Goal: Check status: Check status

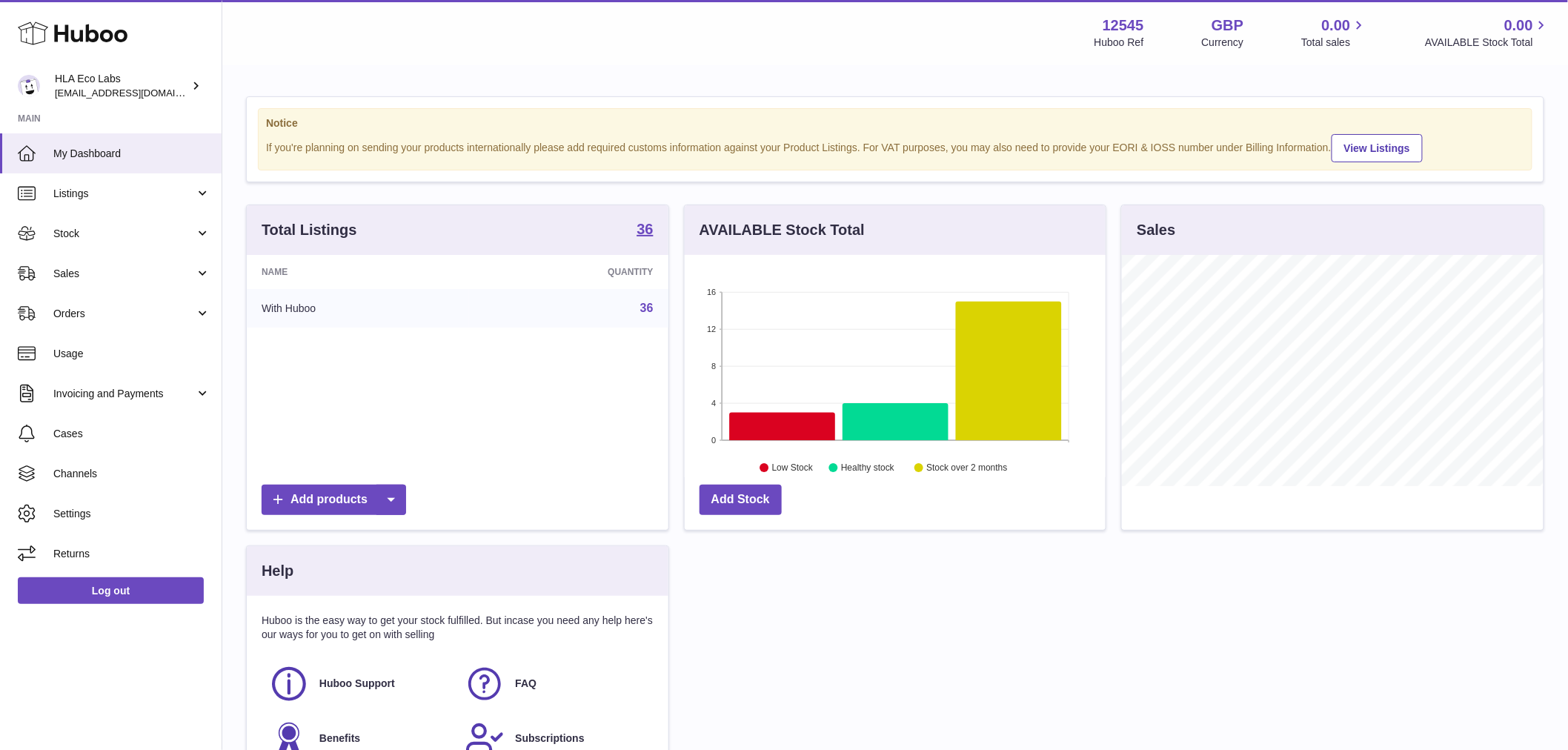
scroll to position [232, 421]
click at [106, 237] on span "Stock" at bounding box center [124, 234] width 141 height 14
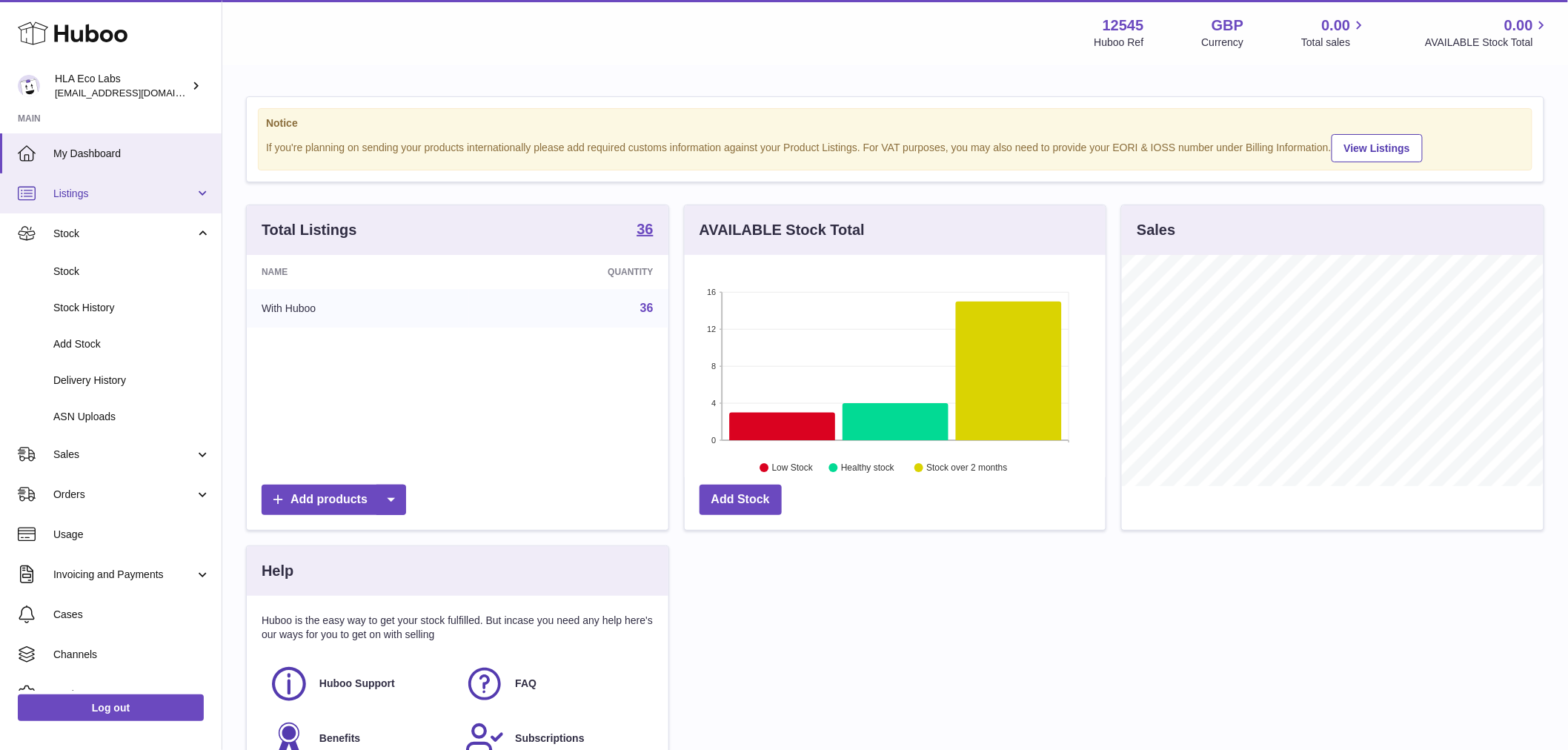
click at [117, 190] on span "Listings" at bounding box center [124, 194] width 141 height 14
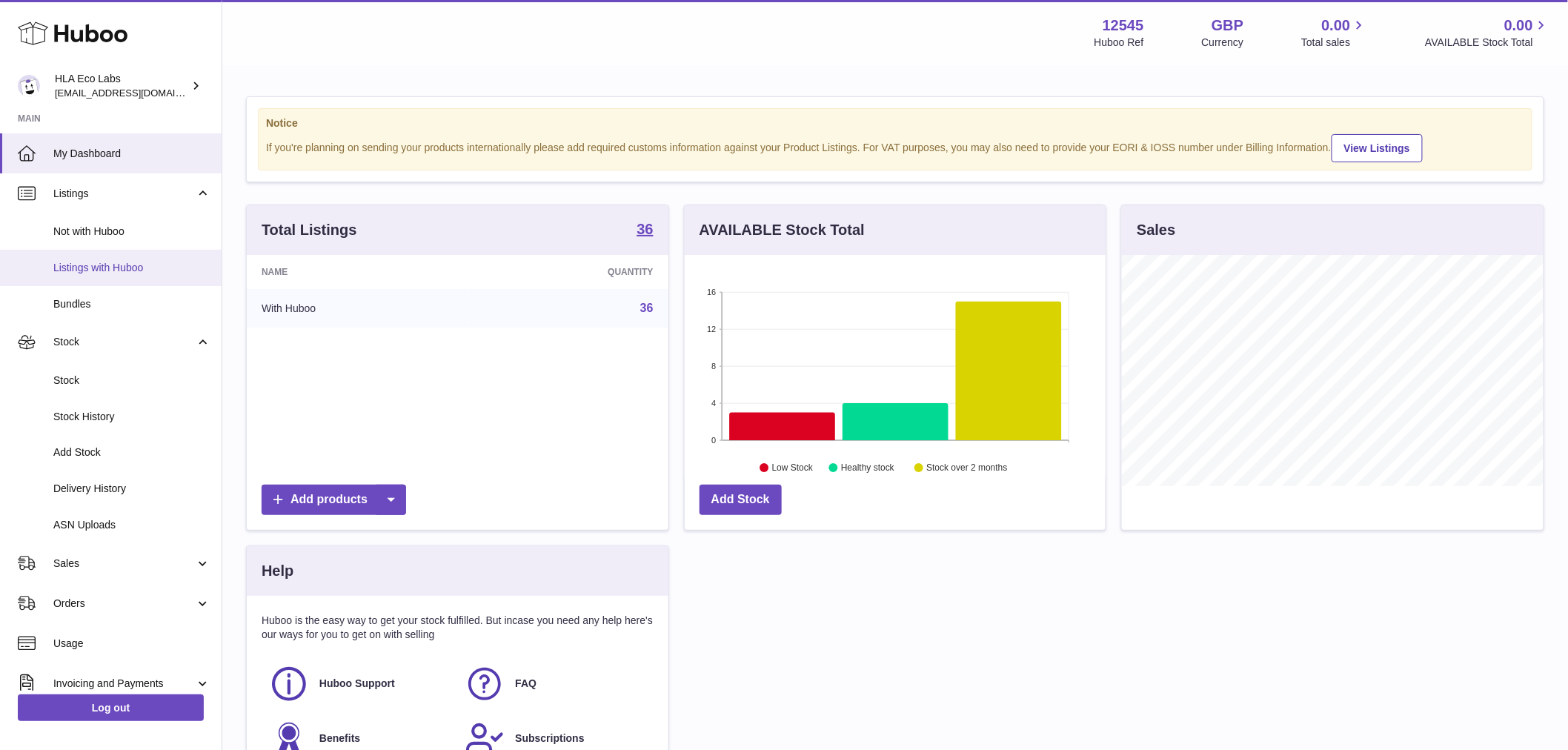
click at [137, 274] on span "Listings with Huboo" at bounding box center [132, 268] width 157 height 14
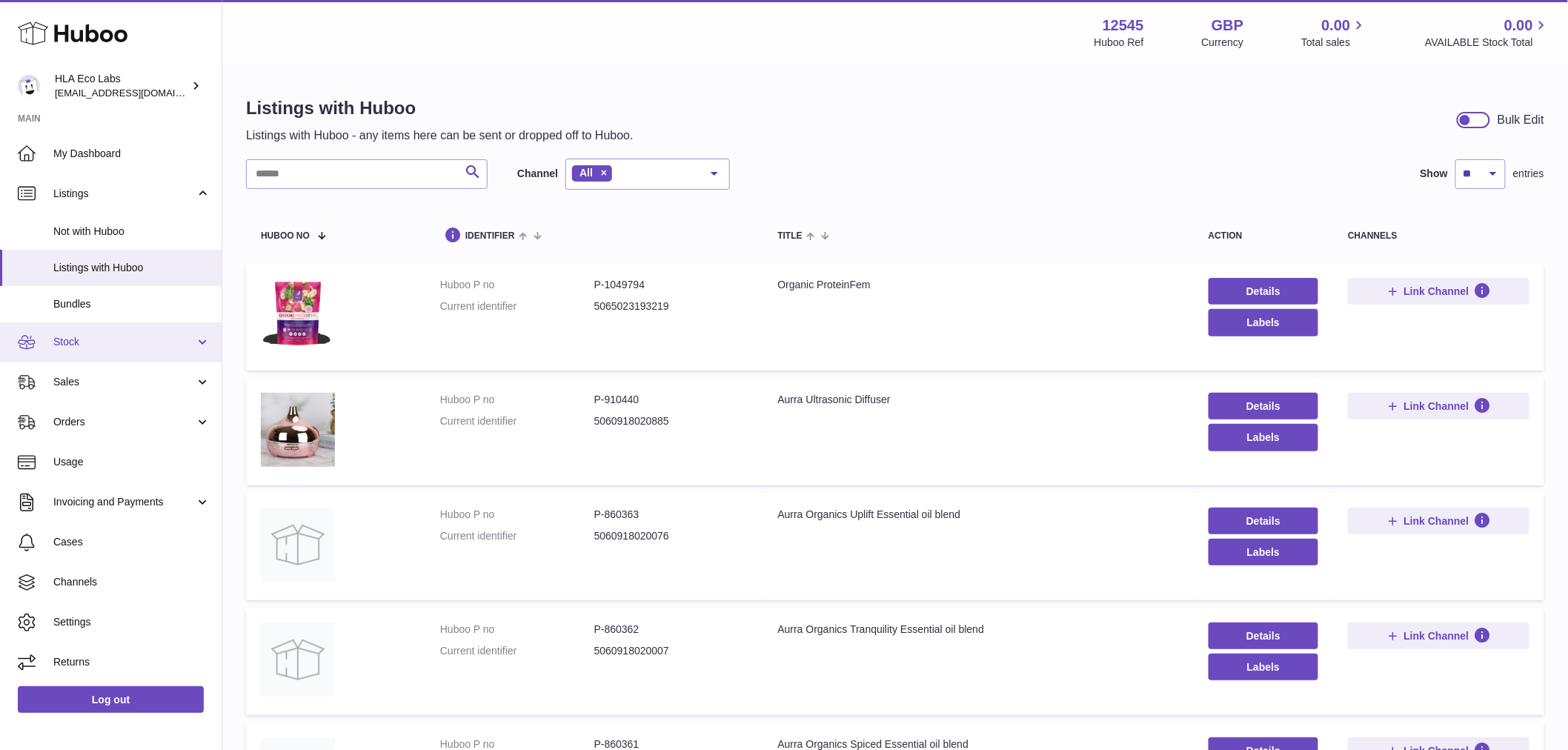
click at [99, 351] on link "Stock" at bounding box center [110, 342] width 221 height 40
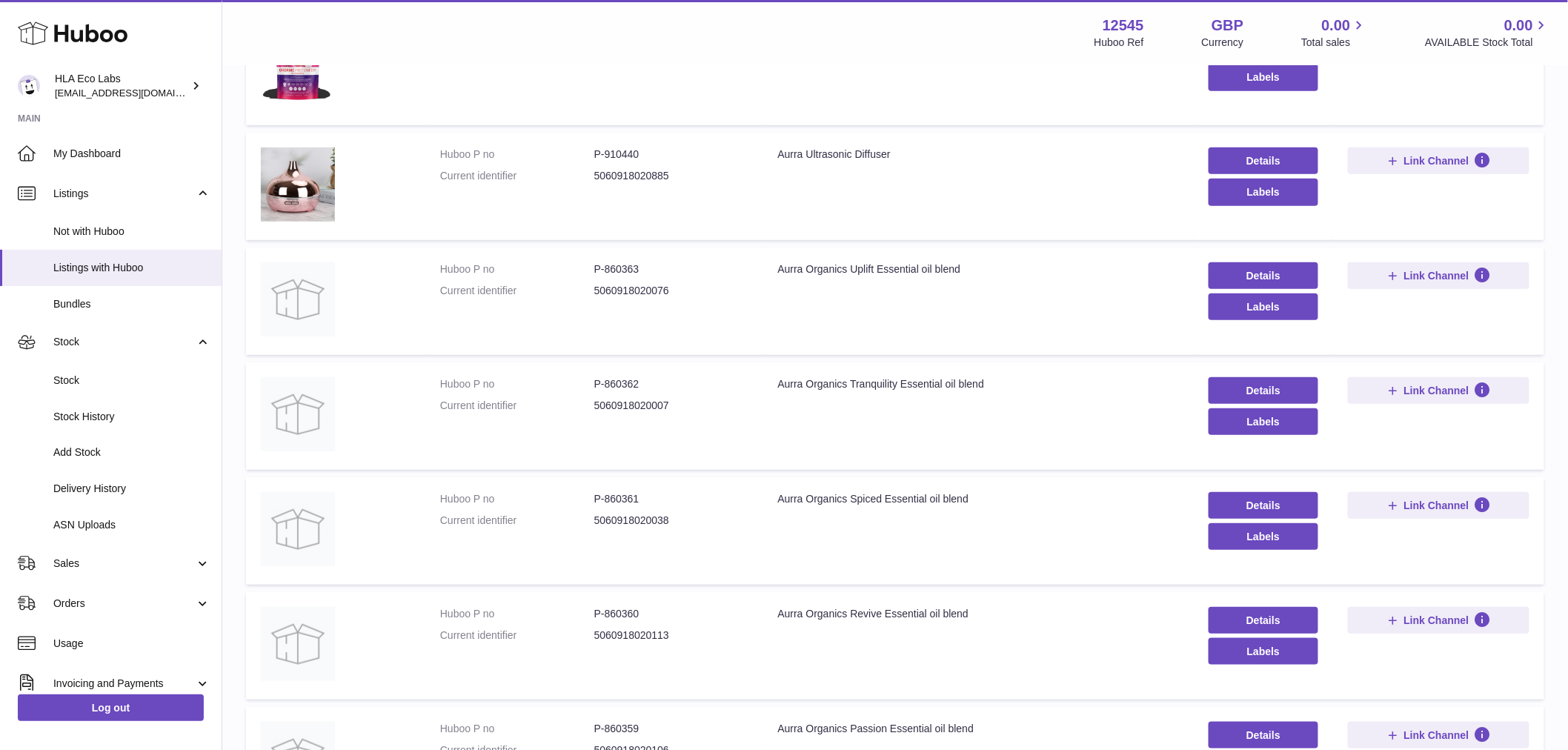
scroll to position [247, 0]
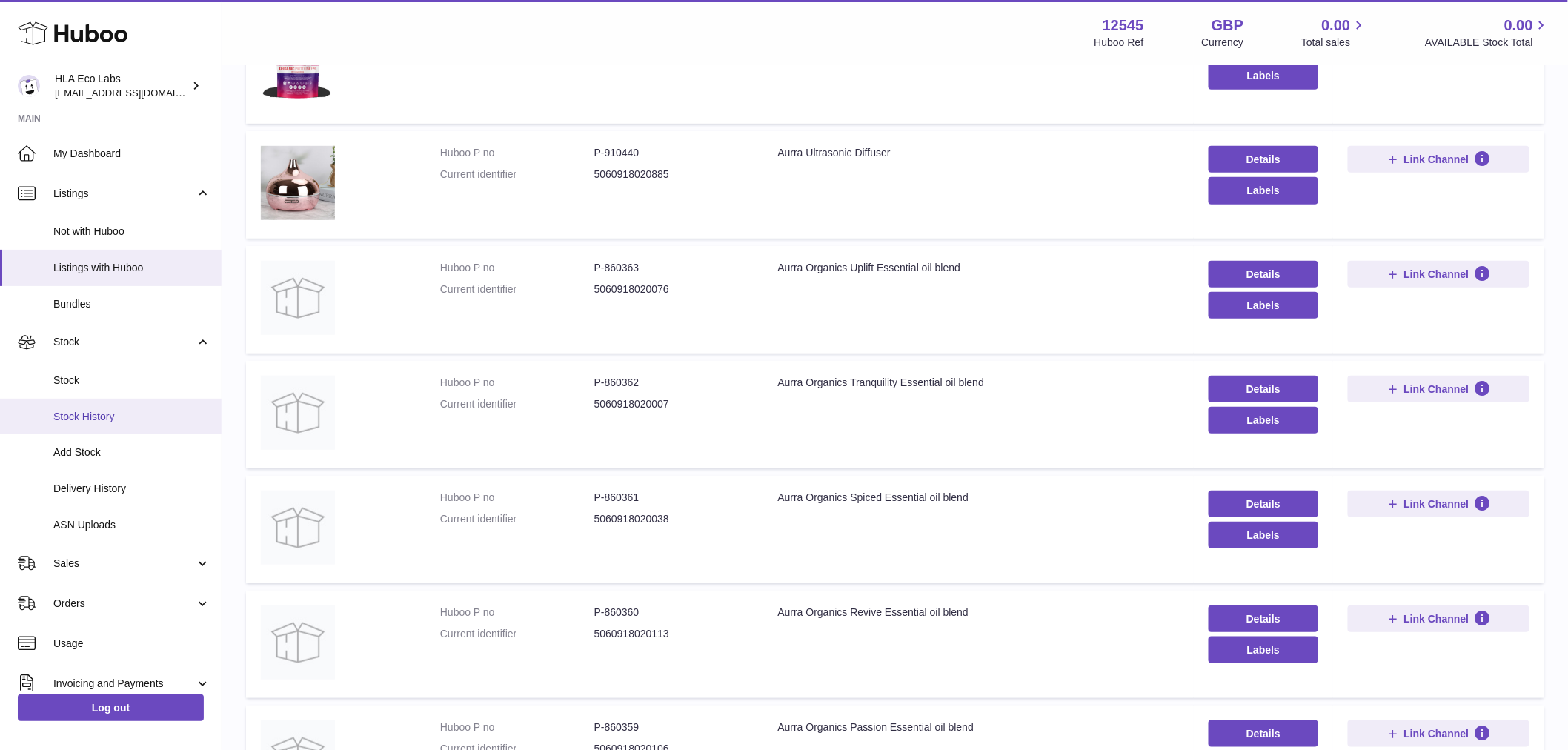
click at [115, 418] on span "Stock History" at bounding box center [132, 417] width 157 height 14
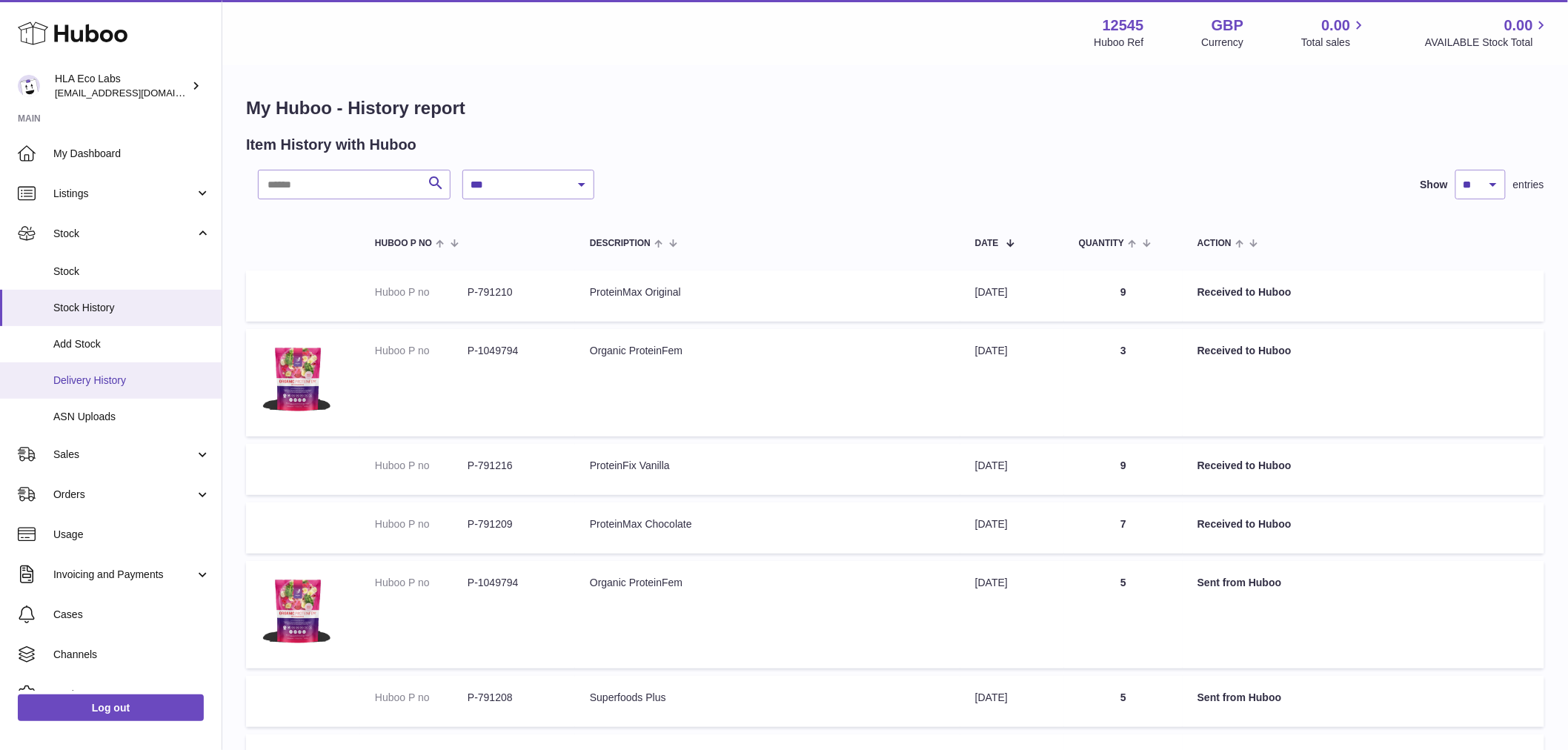
click at [121, 376] on span "Delivery History" at bounding box center [132, 381] width 157 height 14
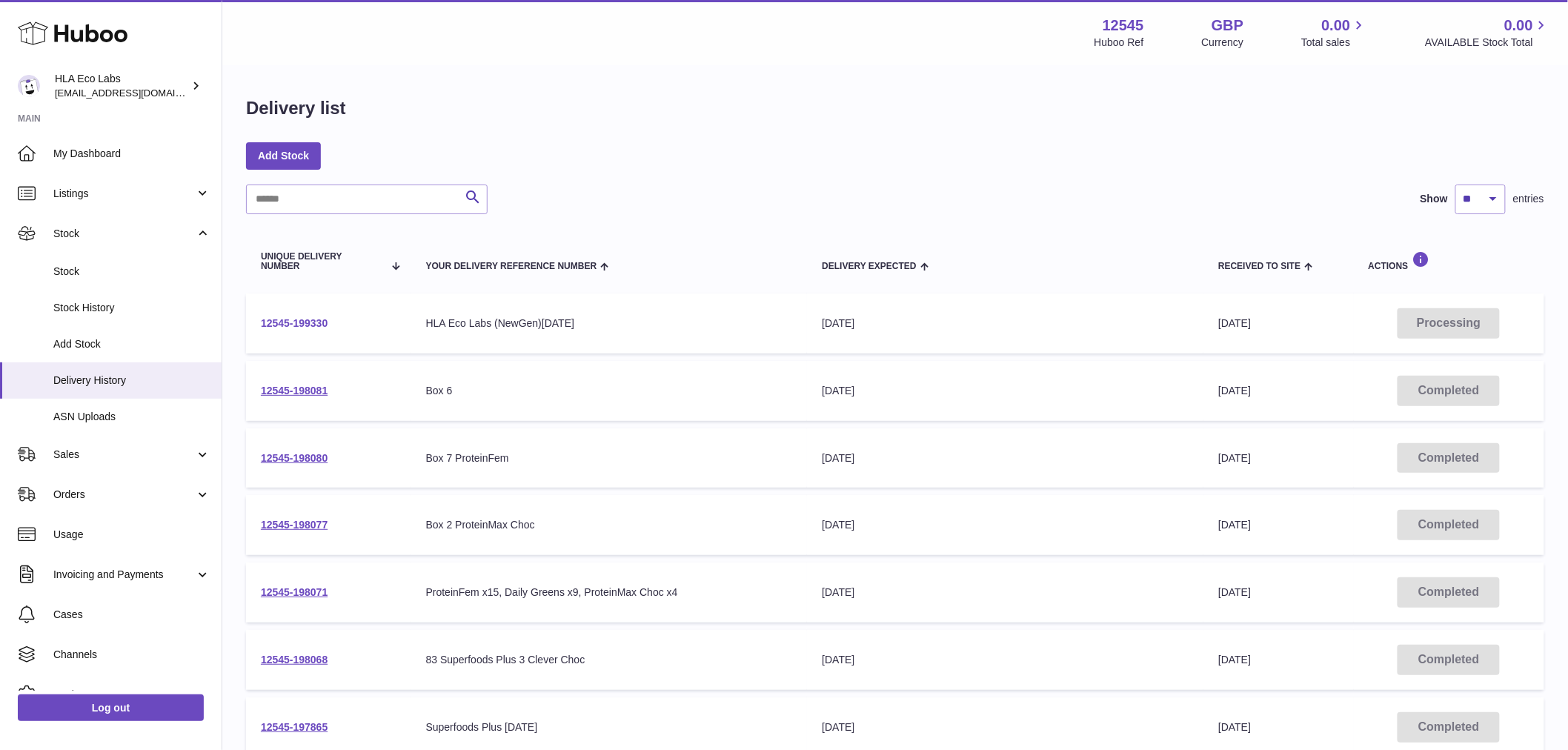
click at [304, 323] on link "12545-199330" at bounding box center [294, 323] width 67 height 12
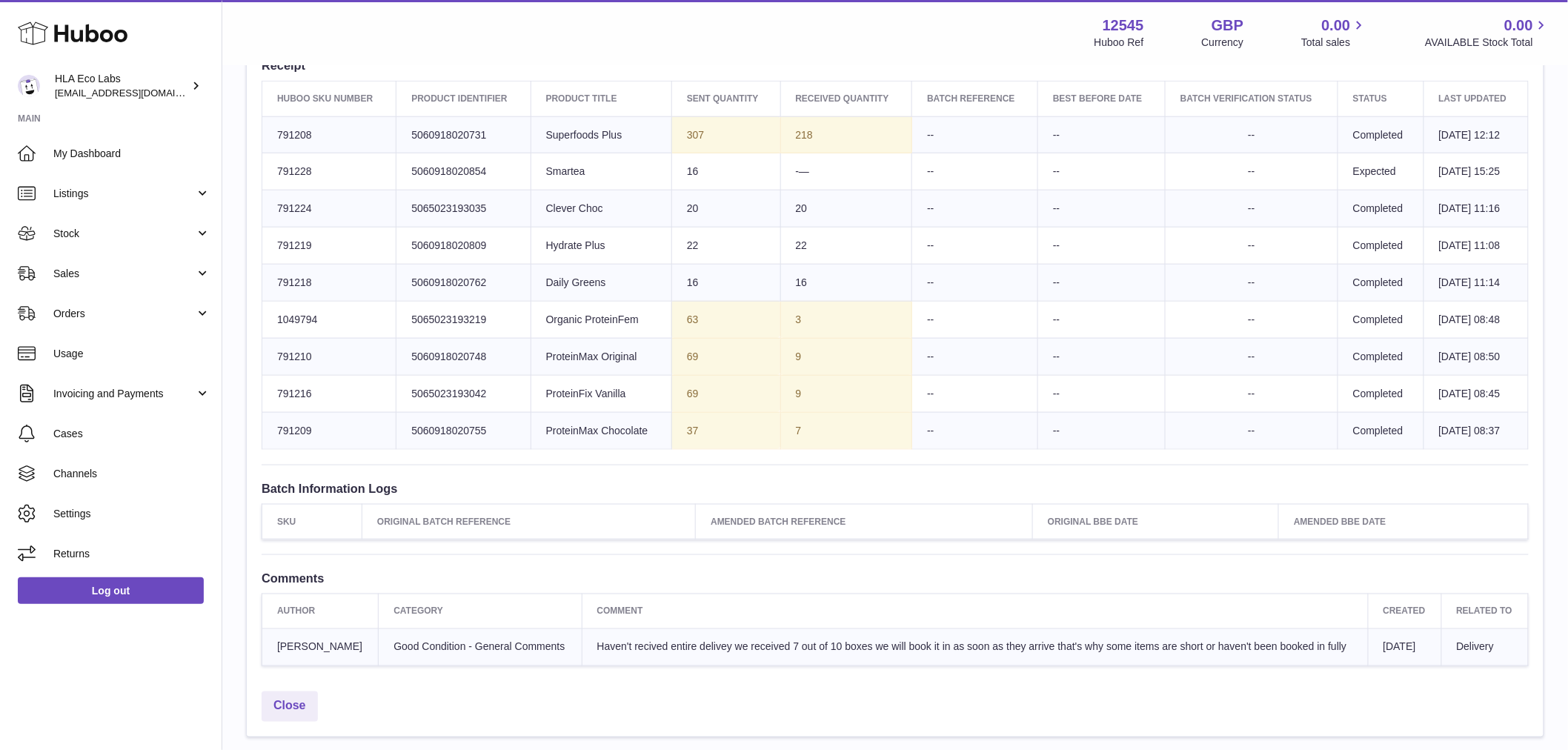
scroll to position [658, 0]
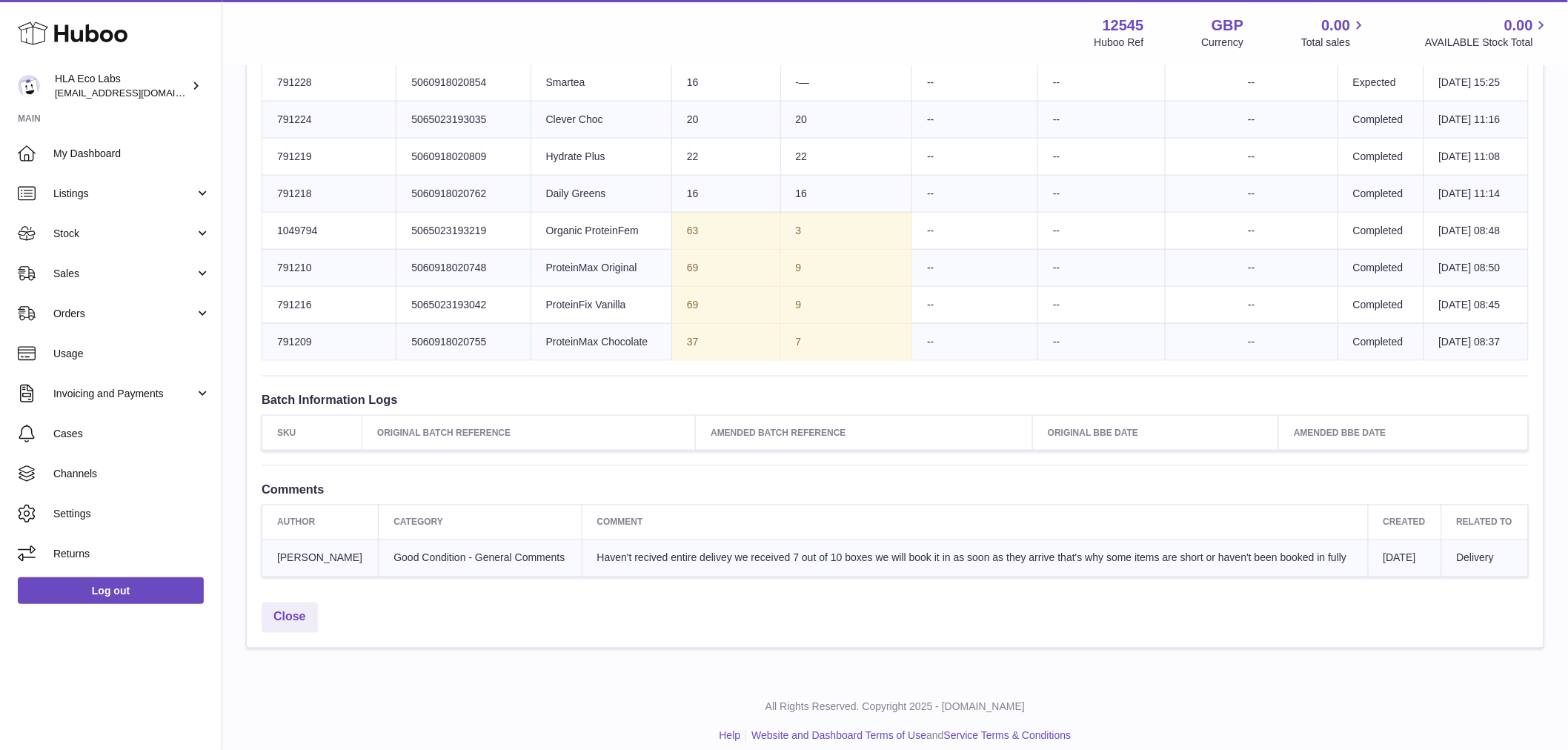
click at [1394, 564] on span "[DATE]" at bounding box center [1399, 557] width 33 height 12
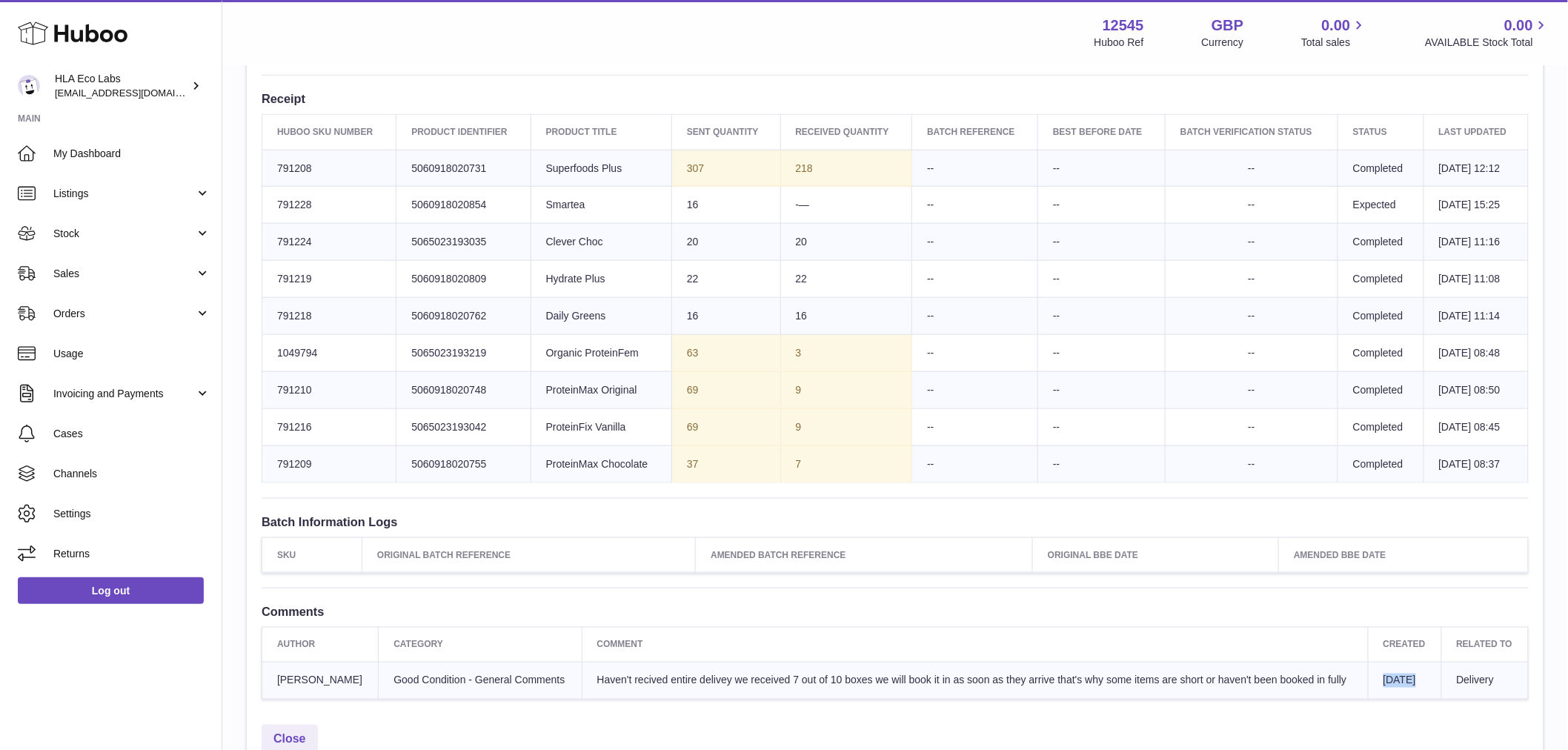
scroll to position [535, 0]
click at [816, 176] on td "218" at bounding box center [846, 169] width 132 height 37
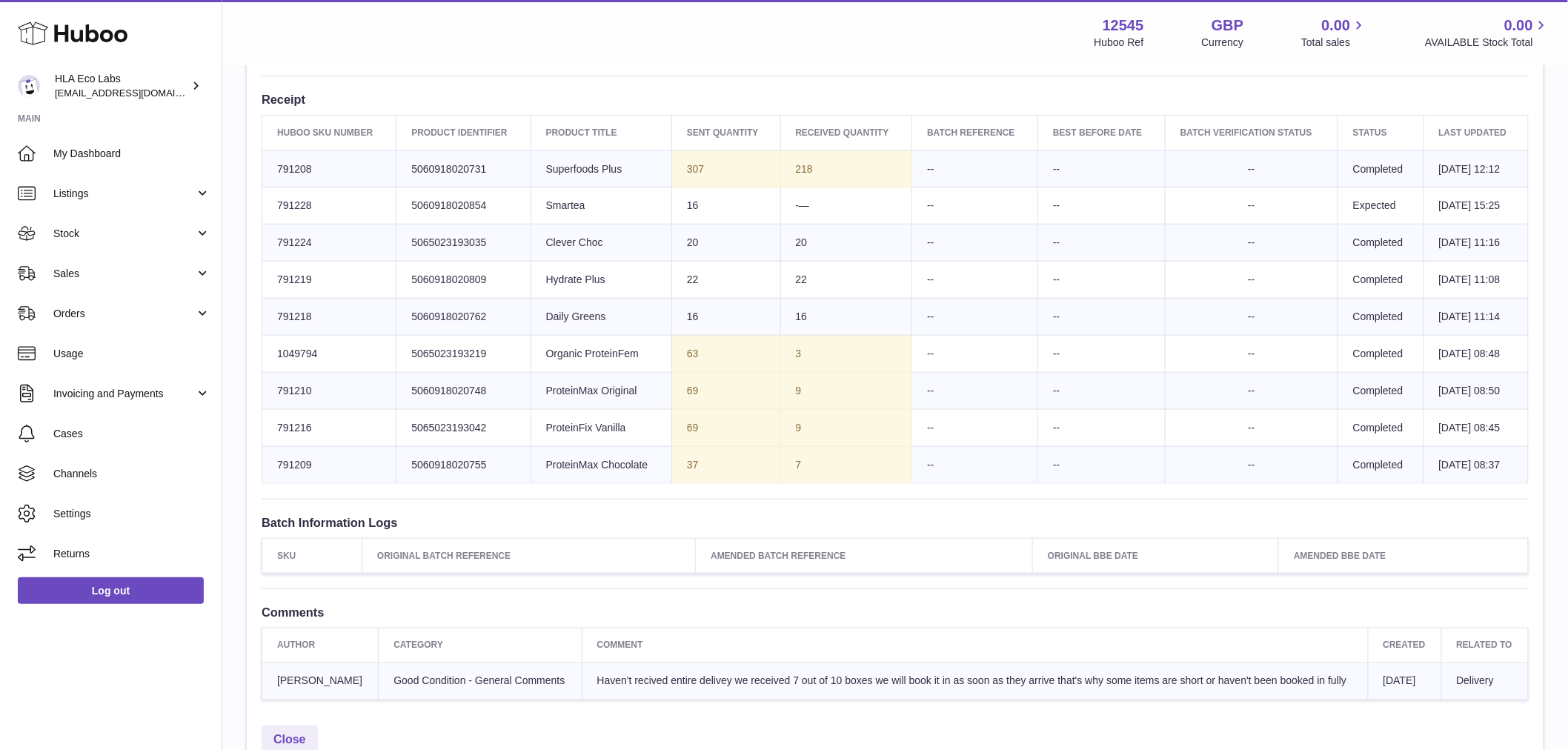
click at [816, 176] on td "218" at bounding box center [846, 169] width 132 height 37
click at [795, 243] on td "20" at bounding box center [846, 243] width 132 height 37
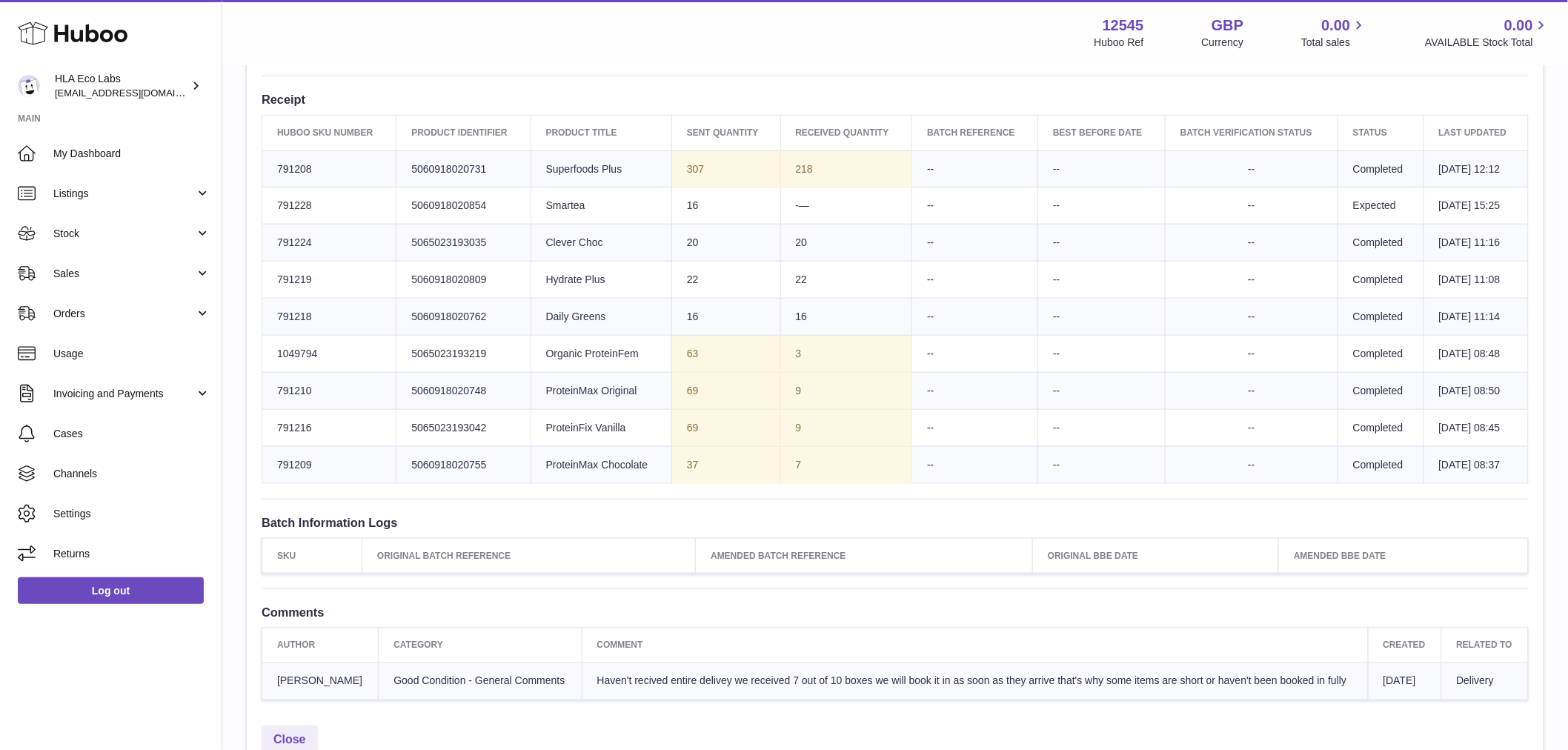
click at [789, 368] on td "3" at bounding box center [846, 354] width 132 height 37
drag, startPoint x: 790, startPoint y: 365, endPoint x: 786, endPoint y: 354, distance: 11.7
click at [788, 359] on td "3" at bounding box center [846, 354] width 132 height 37
click at [786, 354] on td "3" at bounding box center [846, 354] width 132 height 37
click at [786, 358] on td "3" at bounding box center [846, 354] width 132 height 37
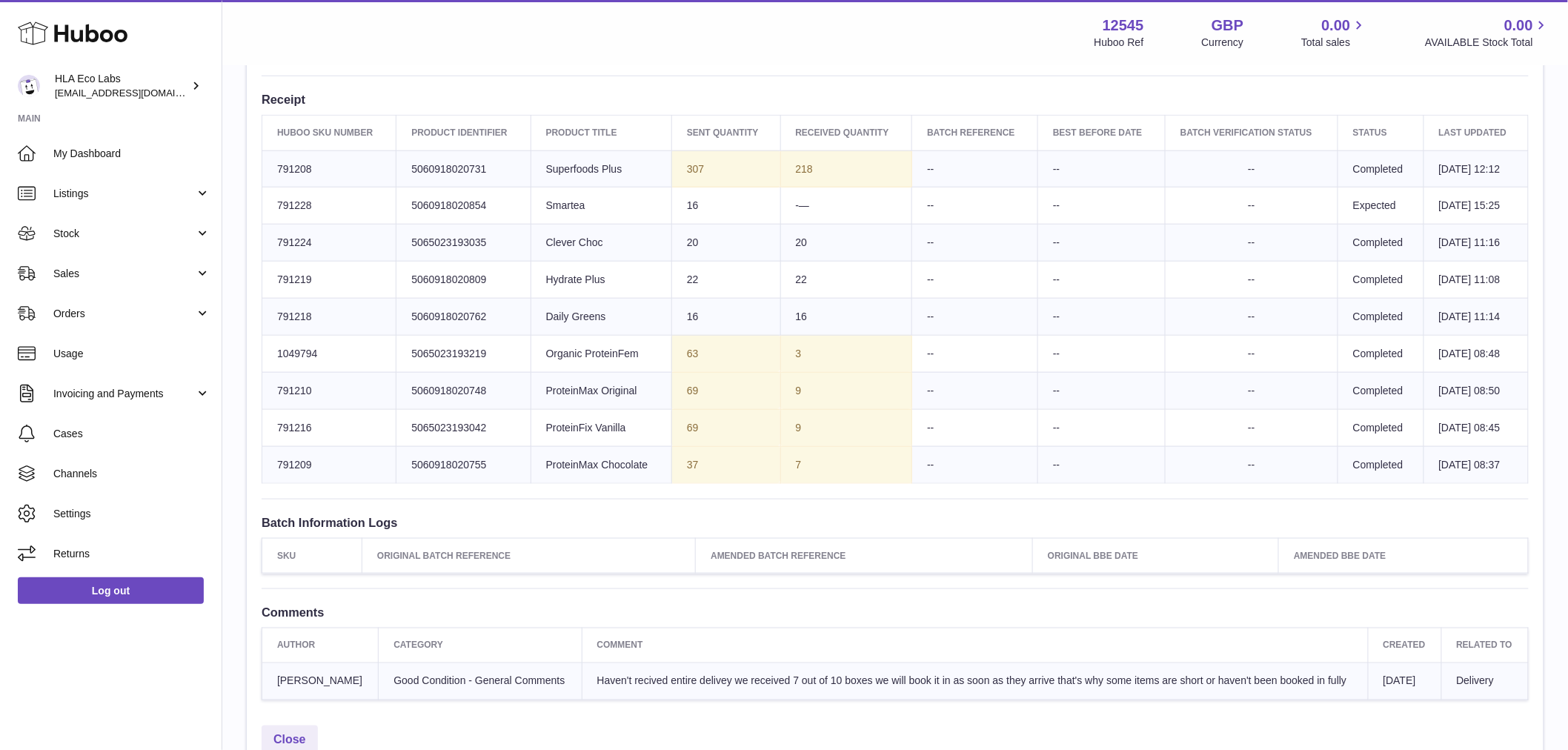
drag, startPoint x: 802, startPoint y: 408, endPoint x: 789, endPoint y: 393, distance: 19.8
click at [800, 409] on td "9" at bounding box center [846, 427] width 132 height 37
click at [789, 393] on td "9" at bounding box center [846, 391] width 132 height 37
click at [789, 394] on td "9" at bounding box center [846, 391] width 132 height 37
click at [791, 396] on td "9" at bounding box center [846, 391] width 132 height 37
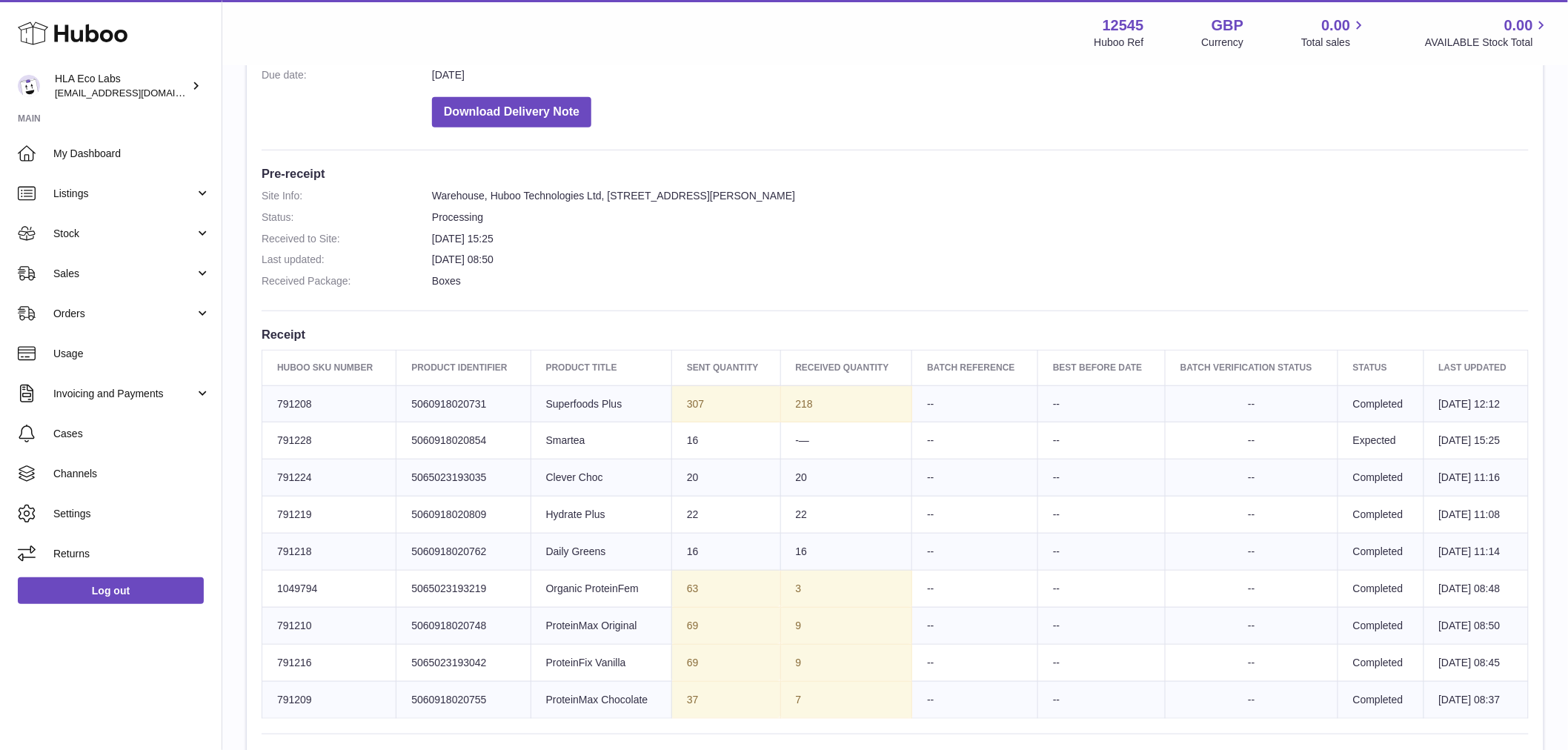
scroll to position [329, 0]
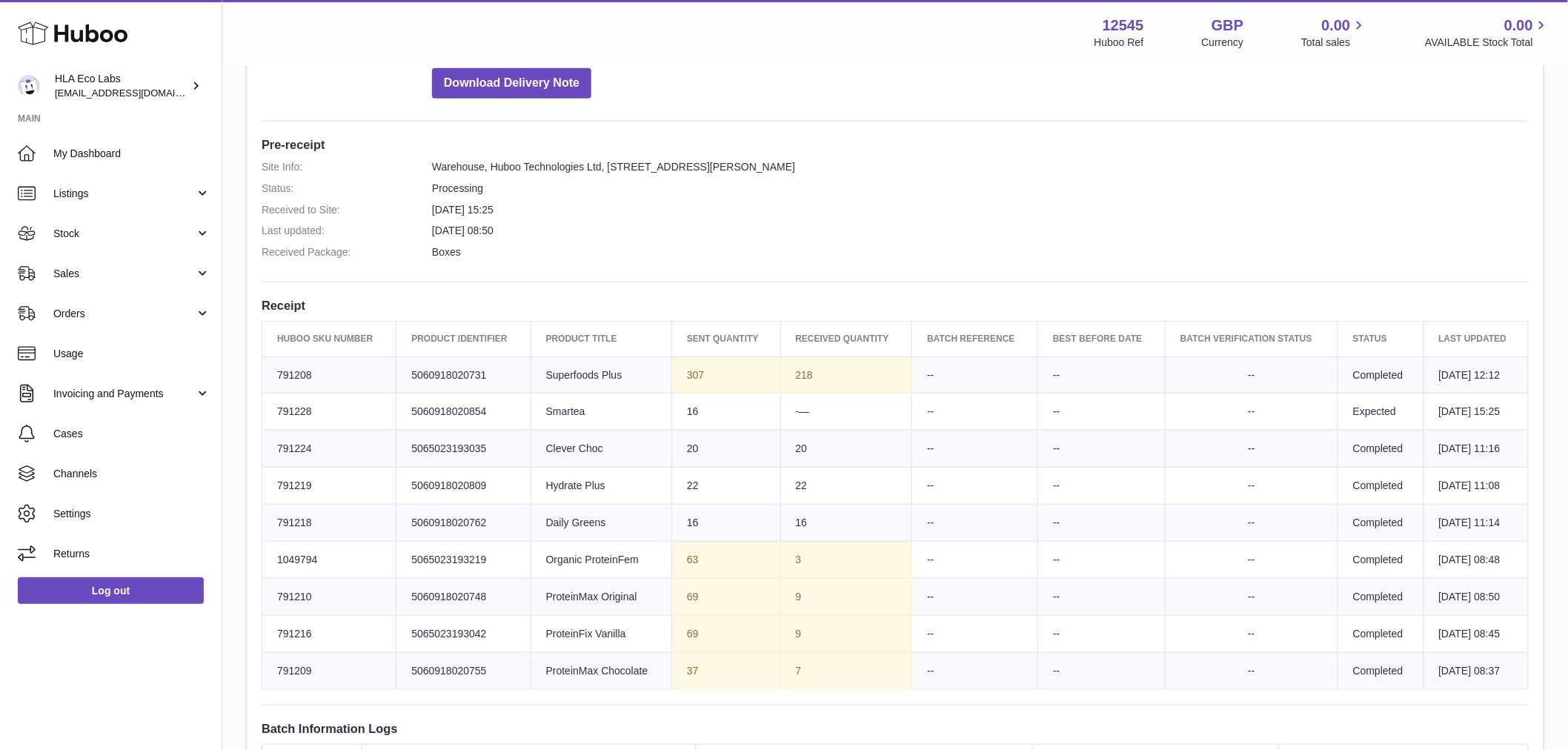
click at [1476, 663] on td "[DATE] 08:37" at bounding box center [1476, 671] width 104 height 37
click at [1484, 668] on td "[DATE] 08:37" at bounding box center [1476, 671] width 104 height 37
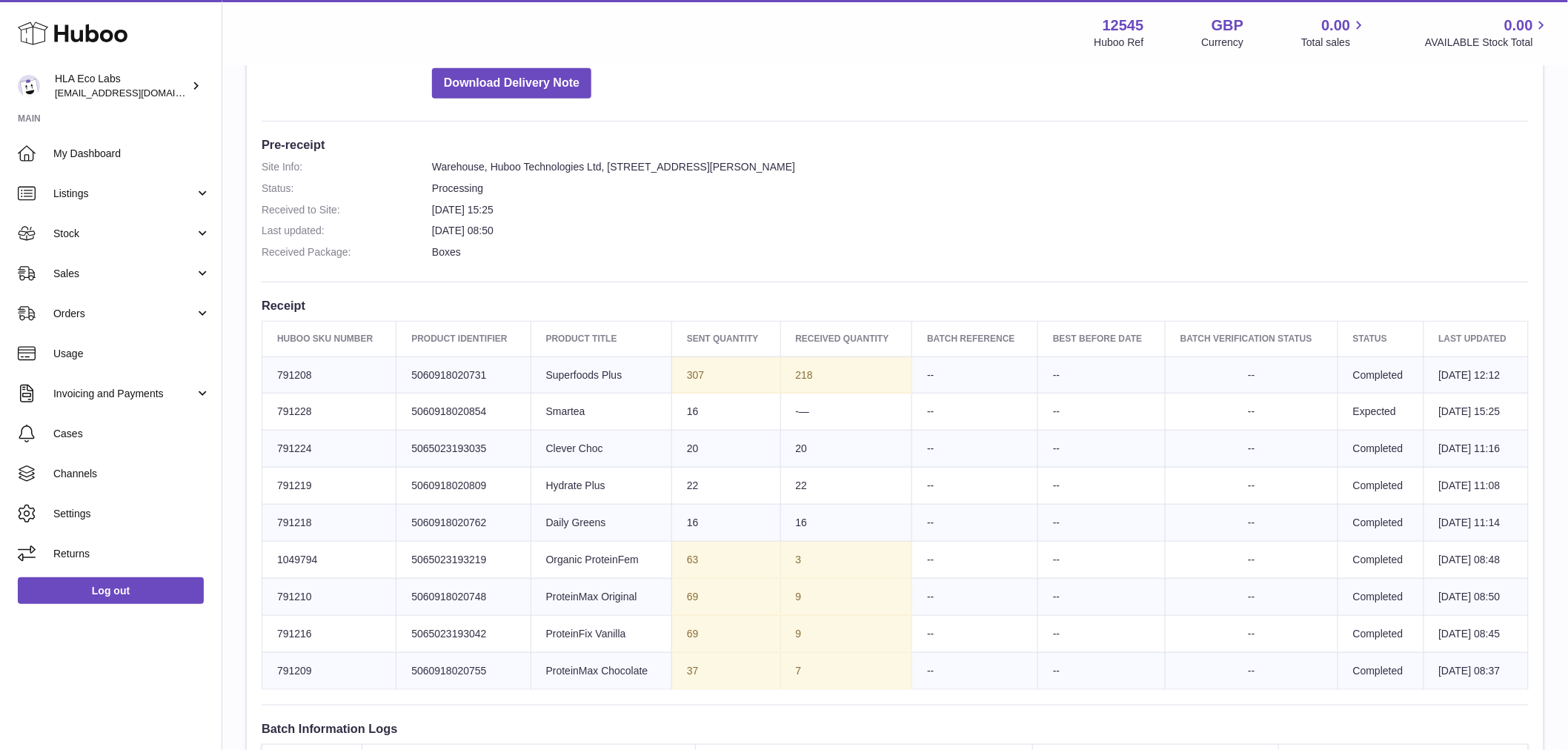
click at [1507, 634] on td "[DATE] 08:45" at bounding box center [1476, 634] width 104 height 37
click at [1465, 586] on td "[DATE] 08:50" at bounding box center [1476, 597] width 104 height 37
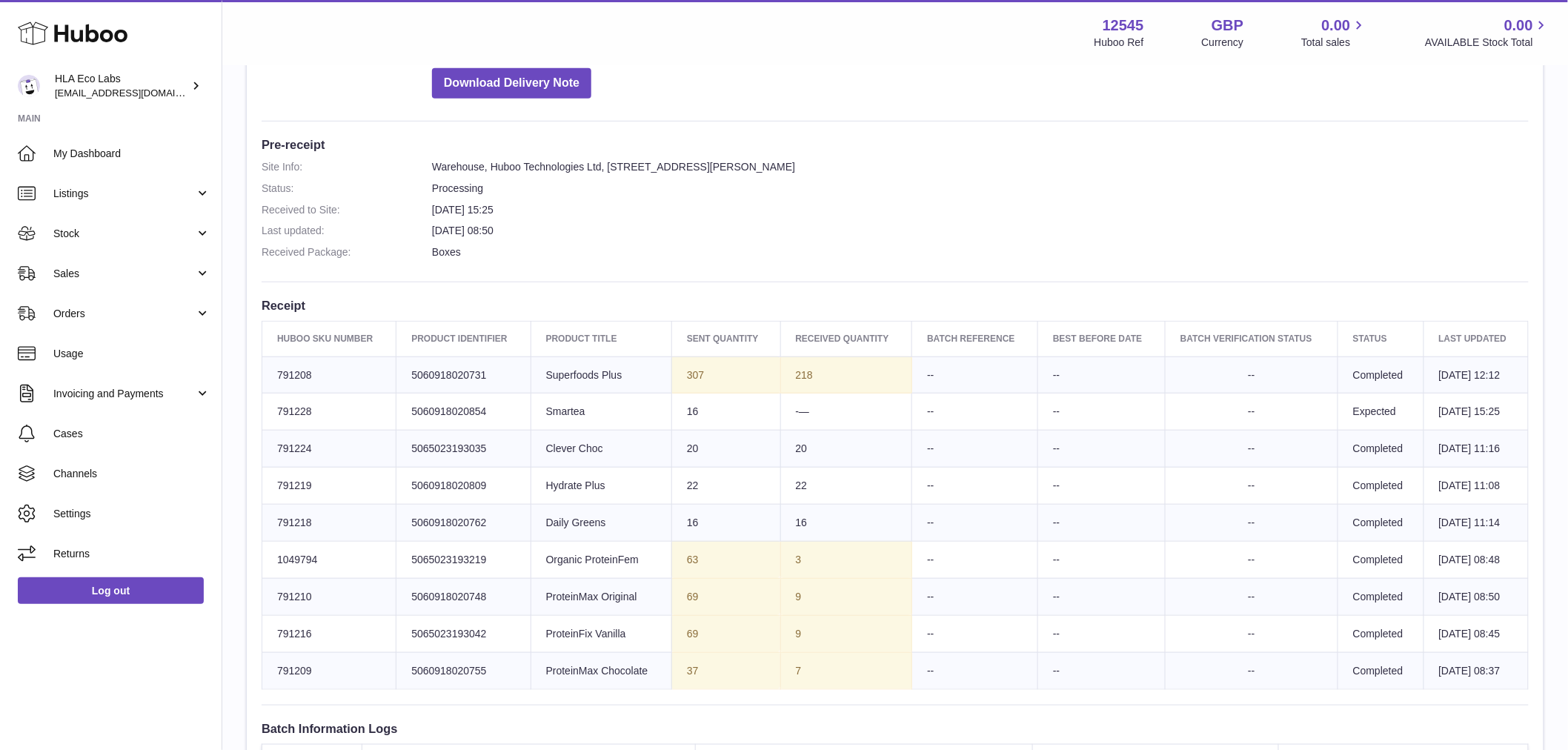
click at [1465, 586] on td "[DATE] 08:50" at bounding box center [1476, 597] width 104 height 37
click at [1480, 557] on td "[DATE] 08:48" at bounding box center [1476, 560] width 104 height 37
click at [1482, 558] on td "[DATE] 08:48" at bounding box center [1476, 560] width 104 height 37
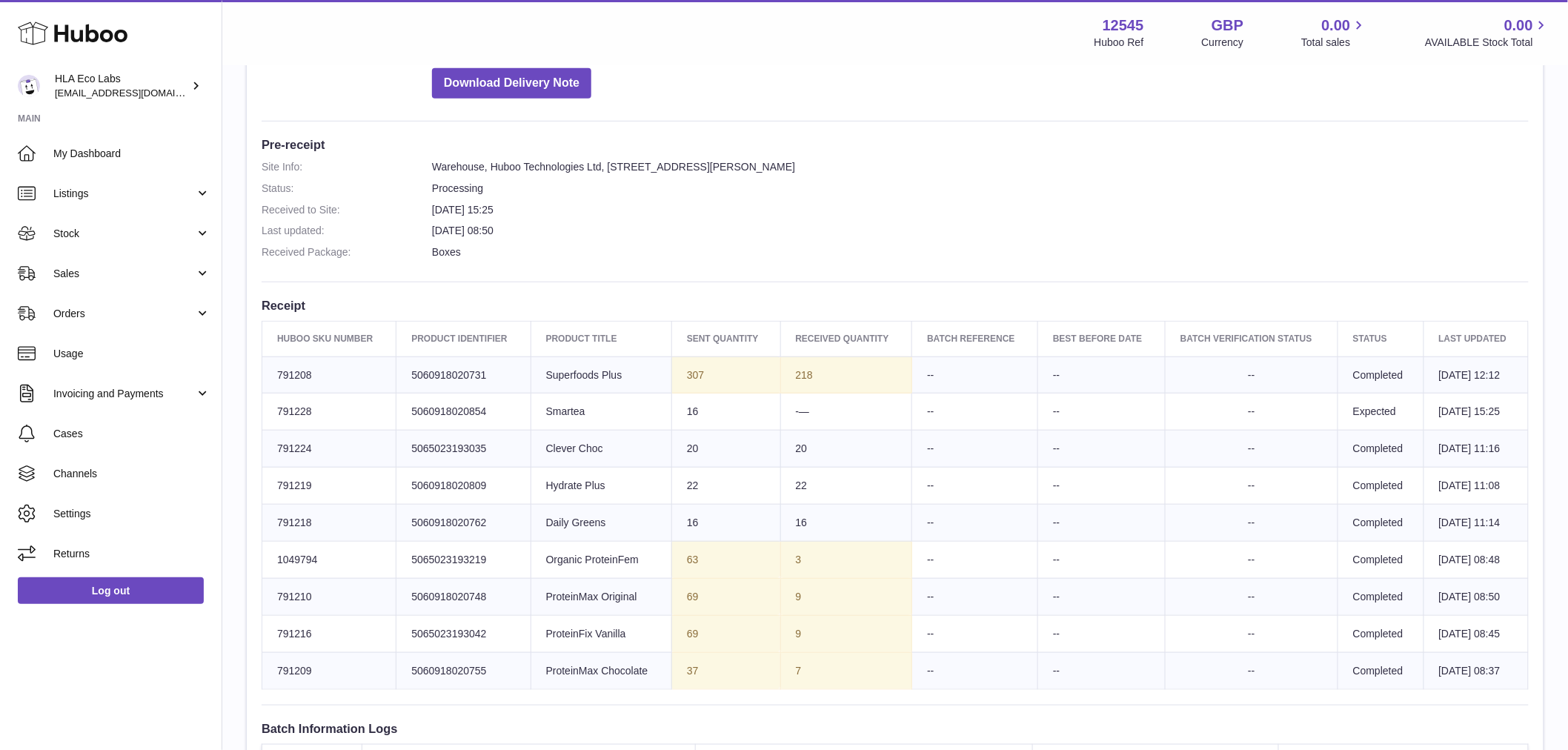
click at [1482, 558] on td "[DATE] 08:48" at bounding box center [1476, 560] width 104 height 37
click at [1472, 608] on td "[DATE] 08:50" at bounding box center [1476, 597] width 104 height 37
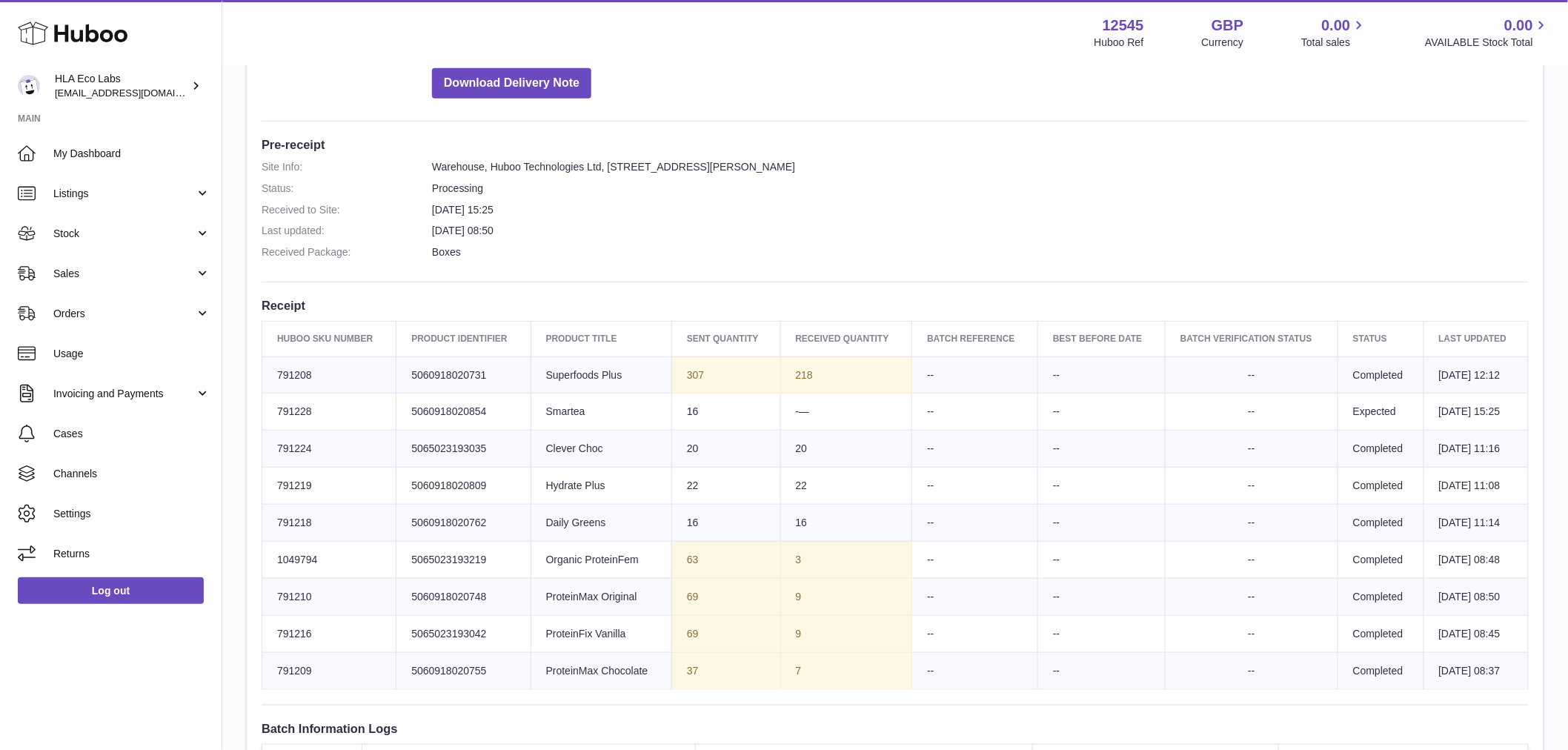
click at [1472, 608] on td "[DATE] 08:50" at bounding box center [1476, 597] width 104 height 37
drag, startPoint x: 1472, startPoint y: 608, endPoint x: 1394, endPoint y: 579, distance: 83.2
click at [1467, 608] on td "[DATE] 08:50" at bounding box center [1476, 597] width 104 height 37
click at [1423, 552] on td "[DATE] 08:48" at bounding box center [1476, 560] width 104 height 37
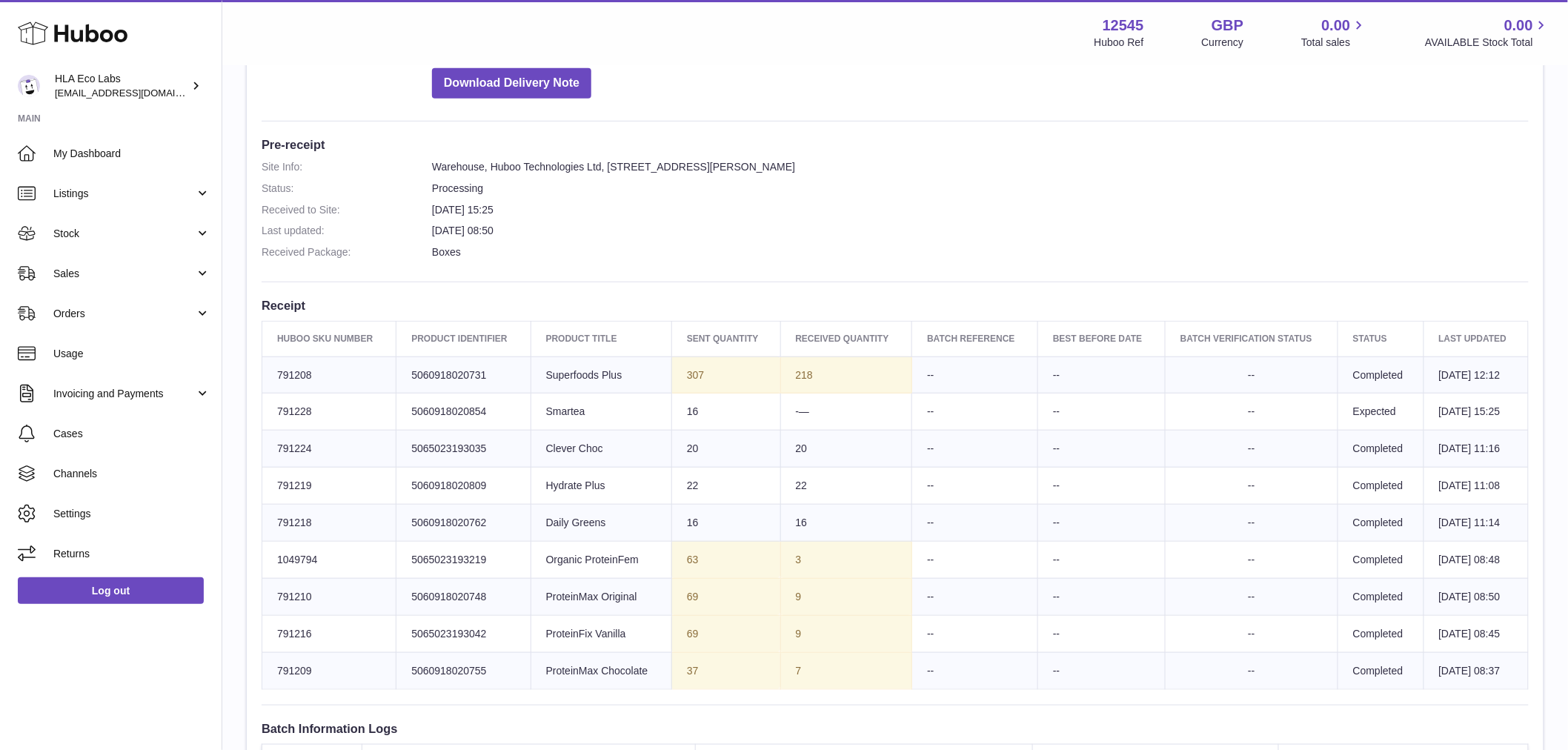
click at [1423, 552] on td "[DATE] 08:48" at bounding box center [1476, 560] width 104 height 37
click at [813, 573] on td "3" at bounding box center [846, 560] width 132 height 37
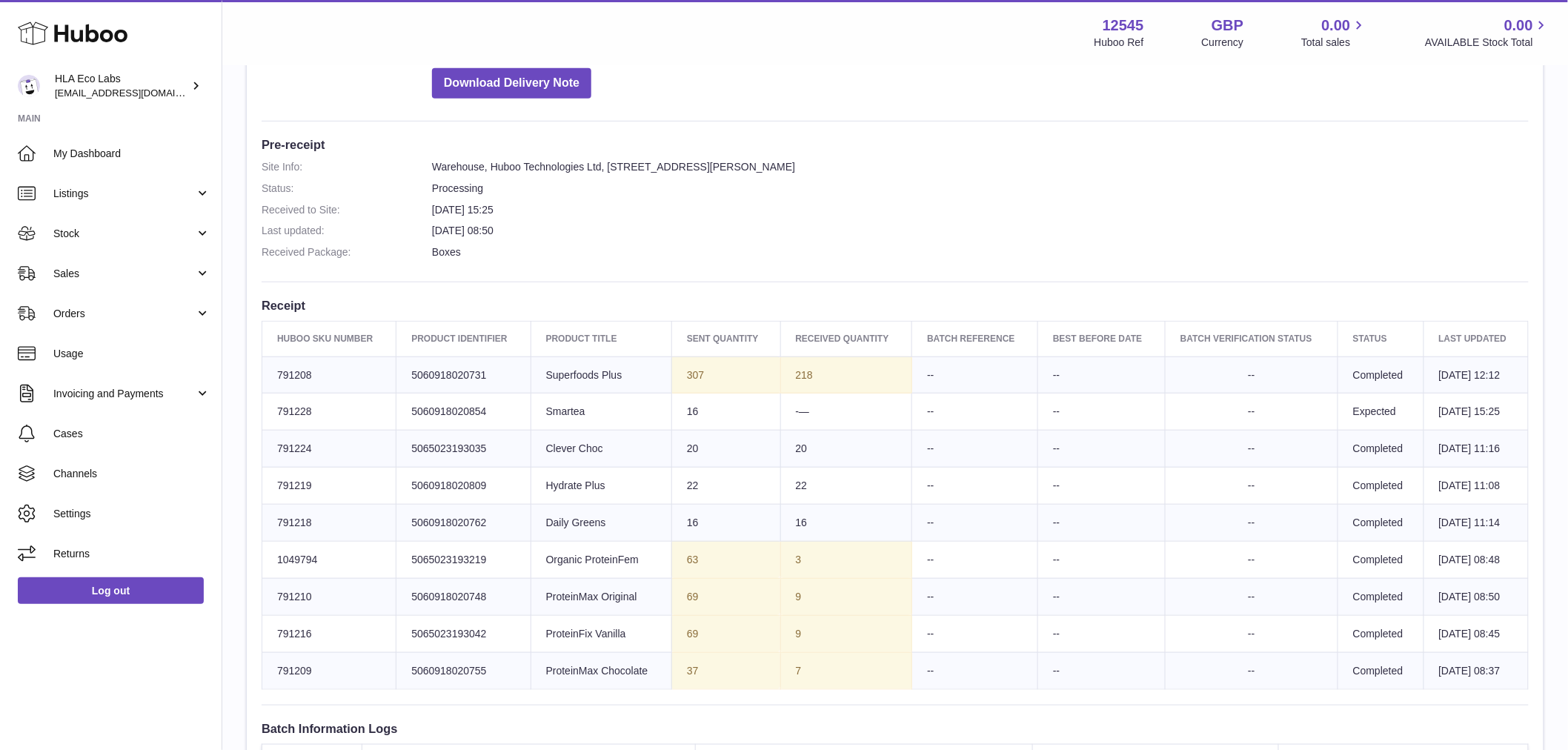
click at [811, 574] on td "3" at bounding box center [846, 560] width 132 height 37
click at [805, 574] on td "3" at bounding box center [846, 560] width 132 height 37
click at [801, 574] on td "3" at bounding box center [846, 560] width 132 height 37
click at [800, 574] on td "3" at bounding box center [846, 560] width 132 height 37
click at [1106, 24] on strong "12545" at bounding box center [1123, 26] width 41 height 20
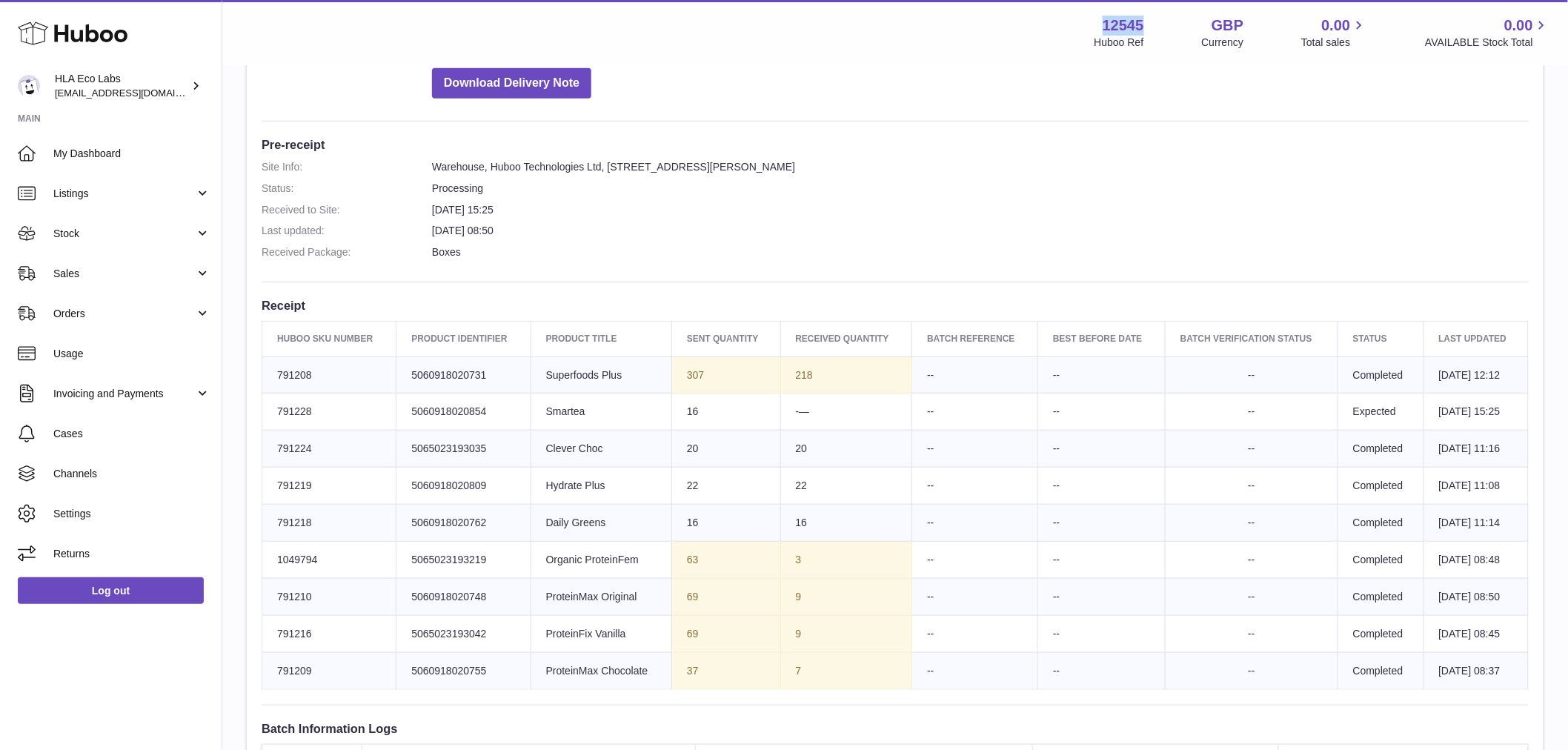
click at [1106, 24] on strong "12545" at bounding box center [1123, 26] width 41 height 20
copy strong "12545"
